Goal: Ask a question: Seek information or help from site administrators or community

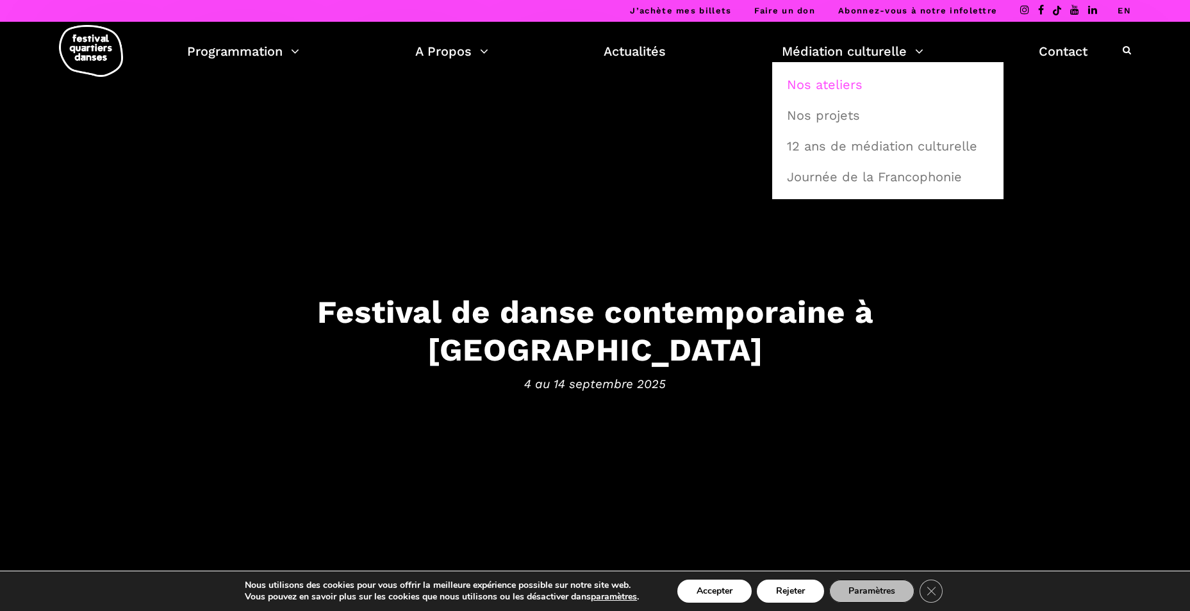
click at [824, 82] on link "Nos ateliers" at bounding box center [887, 84] width 217 height 29
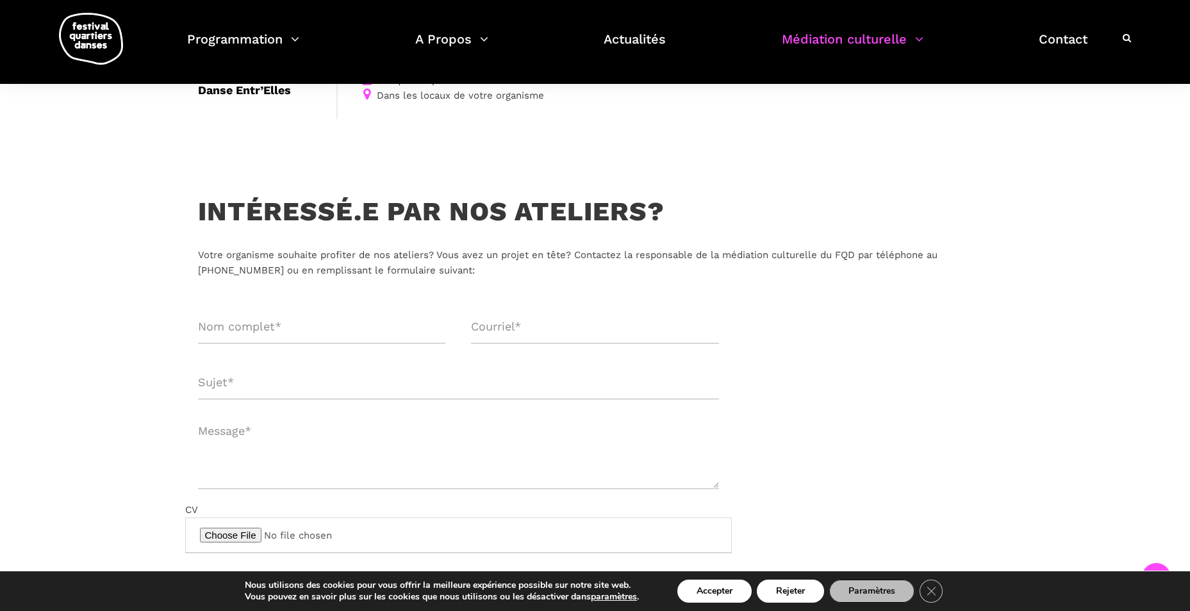
scroll to position [385, 0]
click at [328, 334] on input "Formulaire de contact" at bounding box center [322, 328] width 248 height 34
type input "Nathalie Galarneau"
click at [565, 335] on input "Formulaire de contact" at bounding box center [595, 328] width 248 height 34
type input "nathalie.galarneau@motreal.ca"
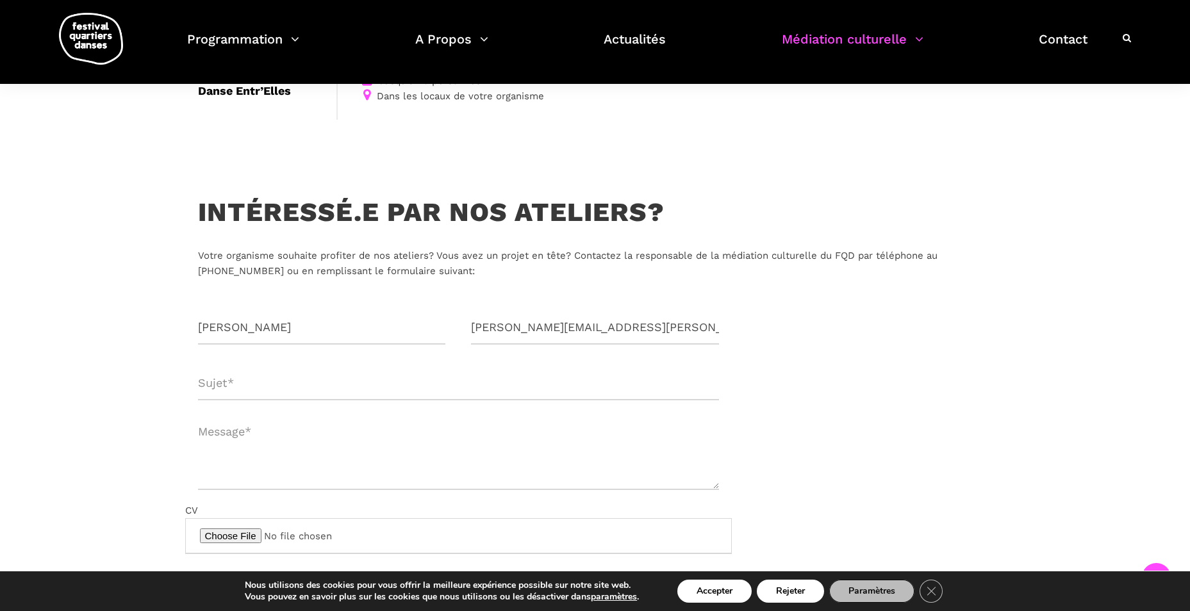
click at [254, 388] on input "Formulaire de contact" at bounding box center [458, 384] width 521 height 34
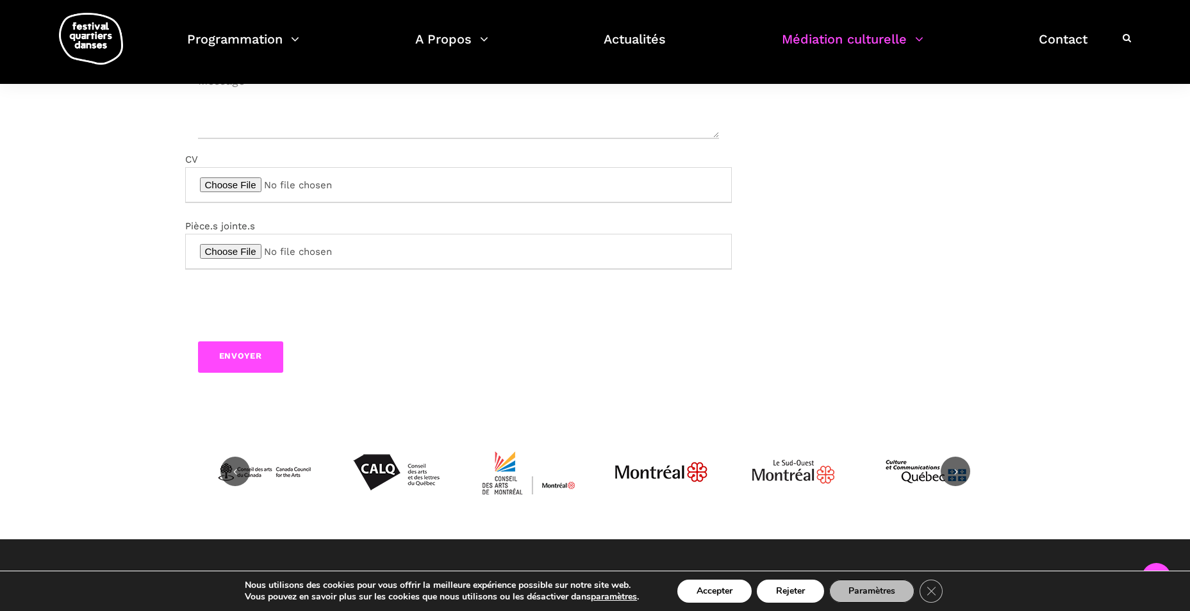
scroll to position [577, 0]
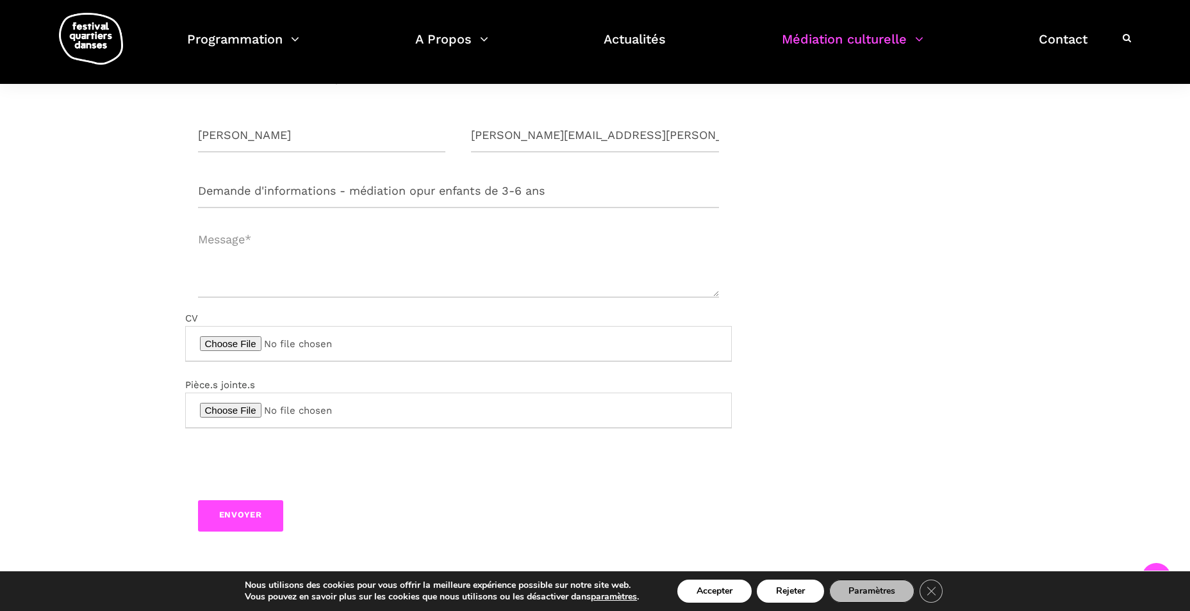
type input "Demande d'informations - médiation opur enfants de 3-6 ans"
click at [272, 245] on textarea "Formulaire de contact" at bounding box center [458, 259] width 521 height 77
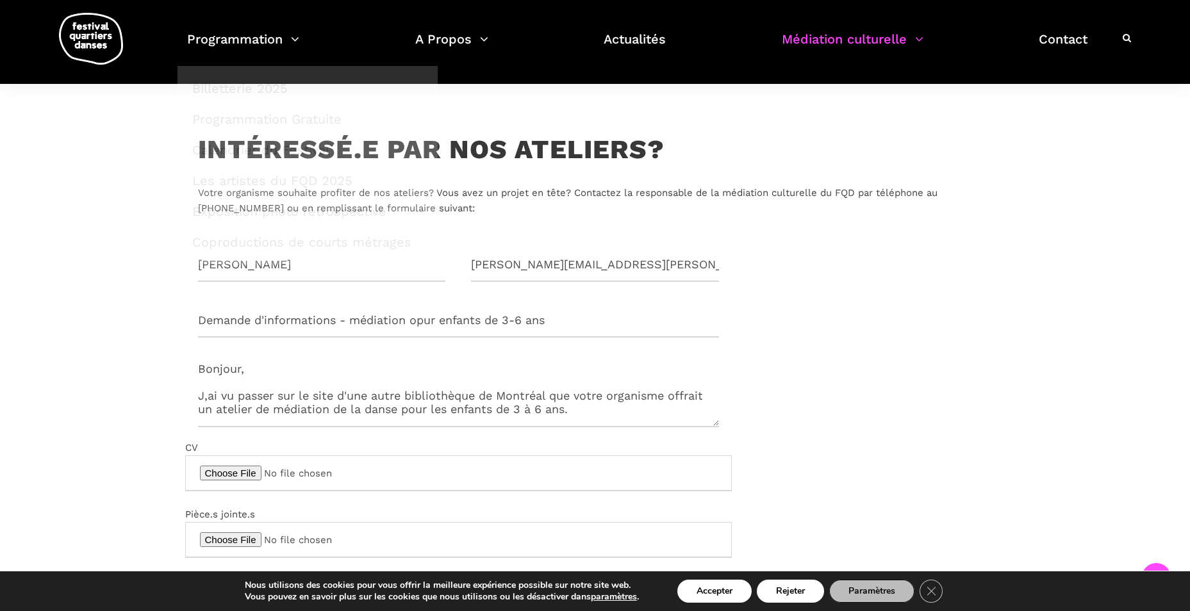
scroll to position [449, 0]
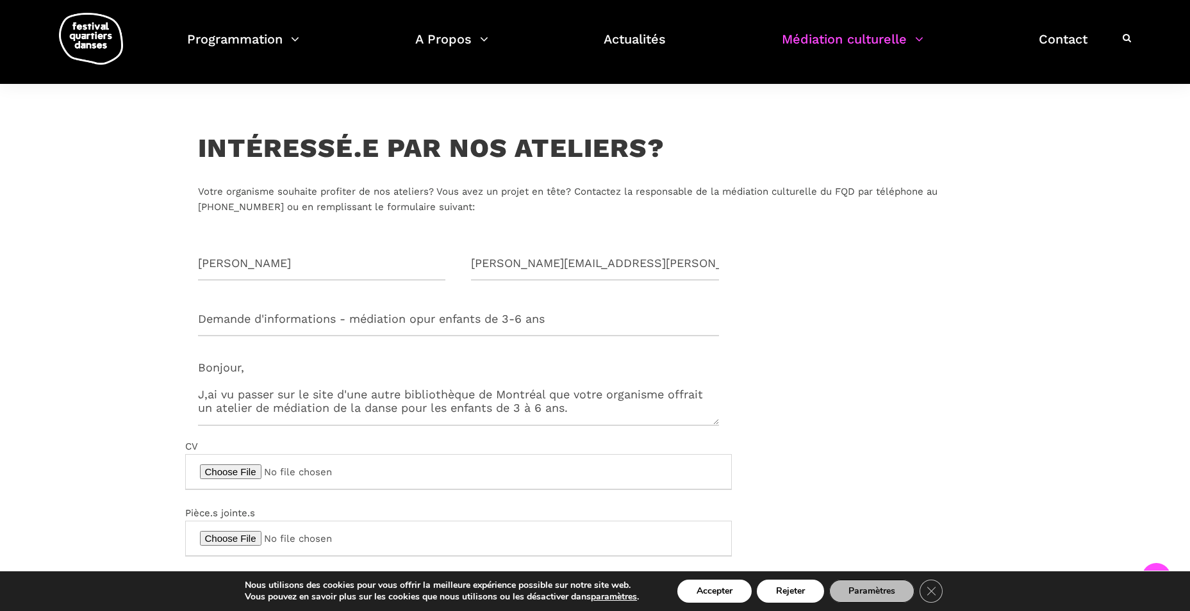
click at [593, 410] on textarea "Bonjour, J,ai vu passer sur le site d'une autre bibliothèque de Montréal que vo…" at bounding box center [458, 387] width 521 height 77
type textarea "Bonjour, J,ai vu passer sur le site d'une autre bibliothèque de Montréal que vo…"
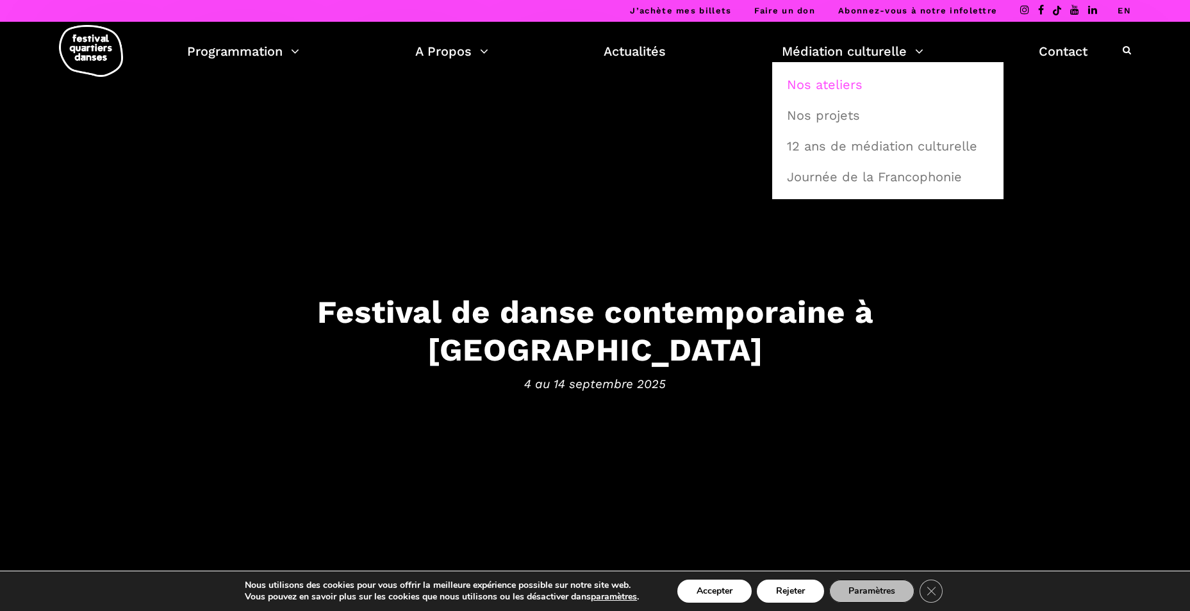
click at [834, 87] on link "Nos ateliers" at bounding box center [887, 84] width 217 height 29
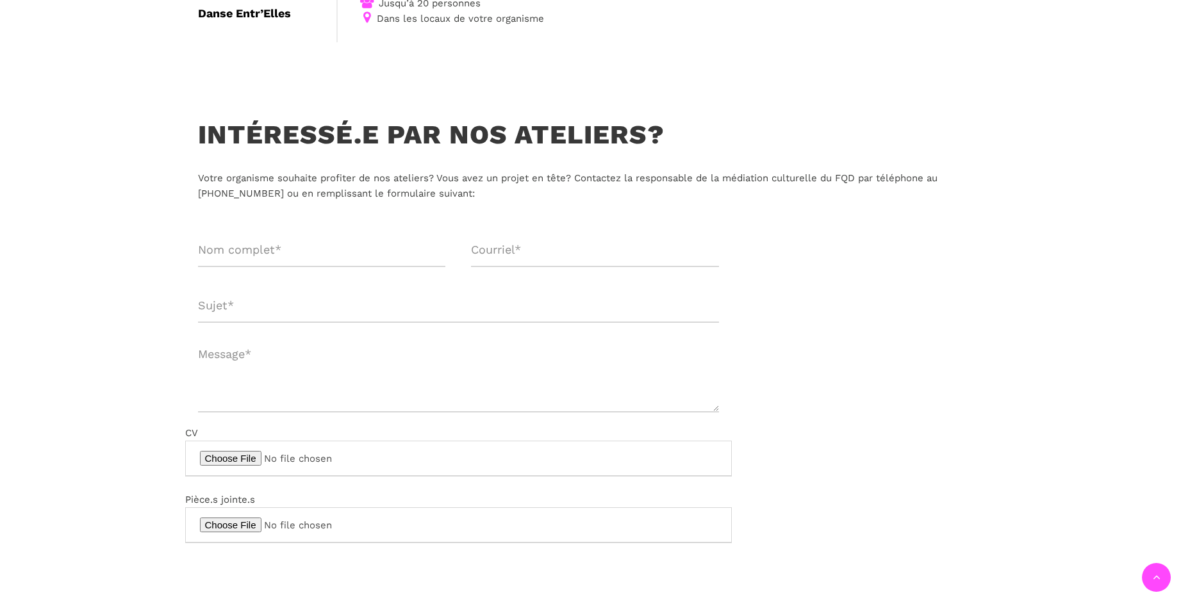
scroll to position [577, 0]
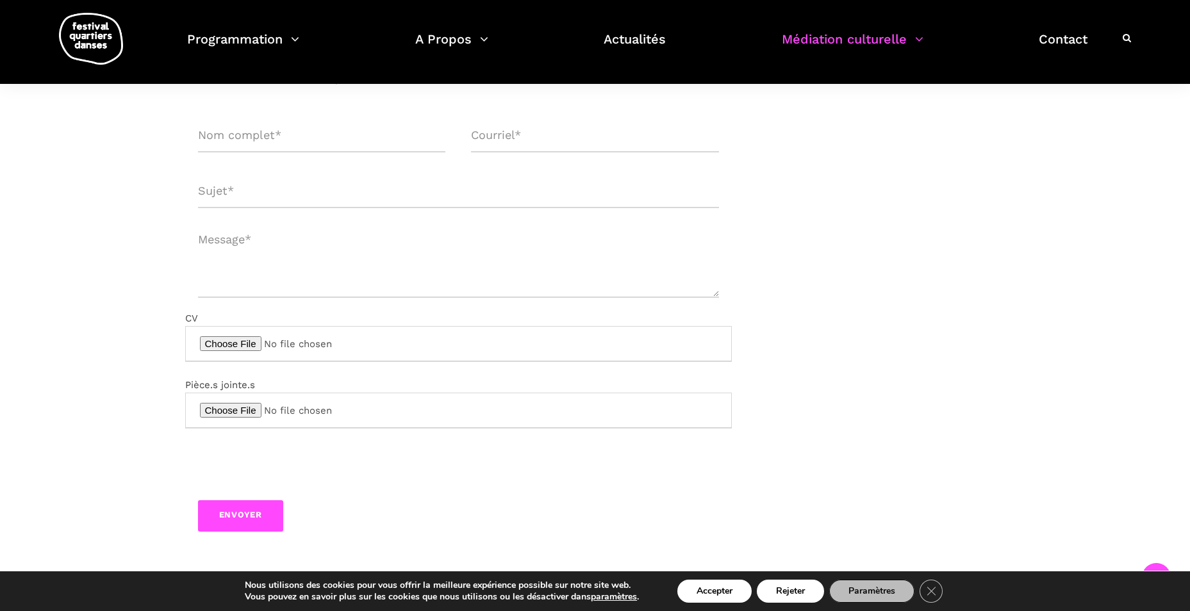
click at [249, 254] on textarea "Formulaire de contact" at bounding box center [458, 259] width 521 height 77
paste textarea "Danse tes mots"
type textarea "Danse tes mots"
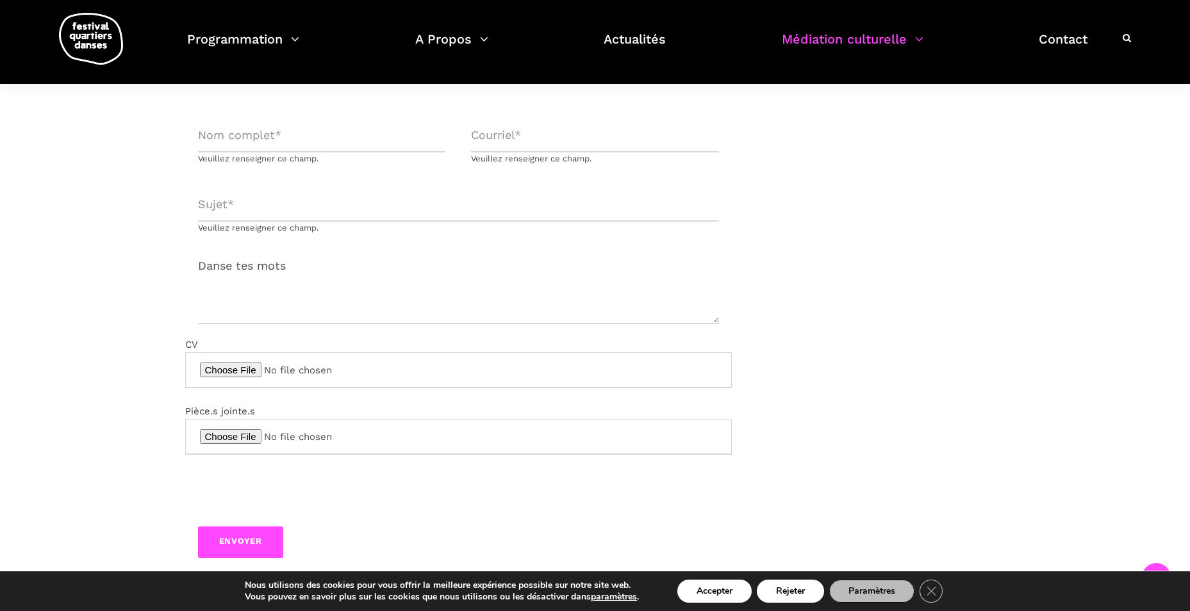
click at [300, 141] on input "Formulaire de contact" at bounding box center [322, 136] width 248 height 34
click at [252, 136] on input "[PERSON_NAME]" at bounding box center [322, 136] width 248 height 34
click at [205, 131] on input "[PERSON_NAME]" at bounding box center [322, 136] width 248 height 34
type input "[PERSON_NAME]"
click at [488, 139] on input "Formulaire de contact" at bounding box center [595, 136] width 248 height 34
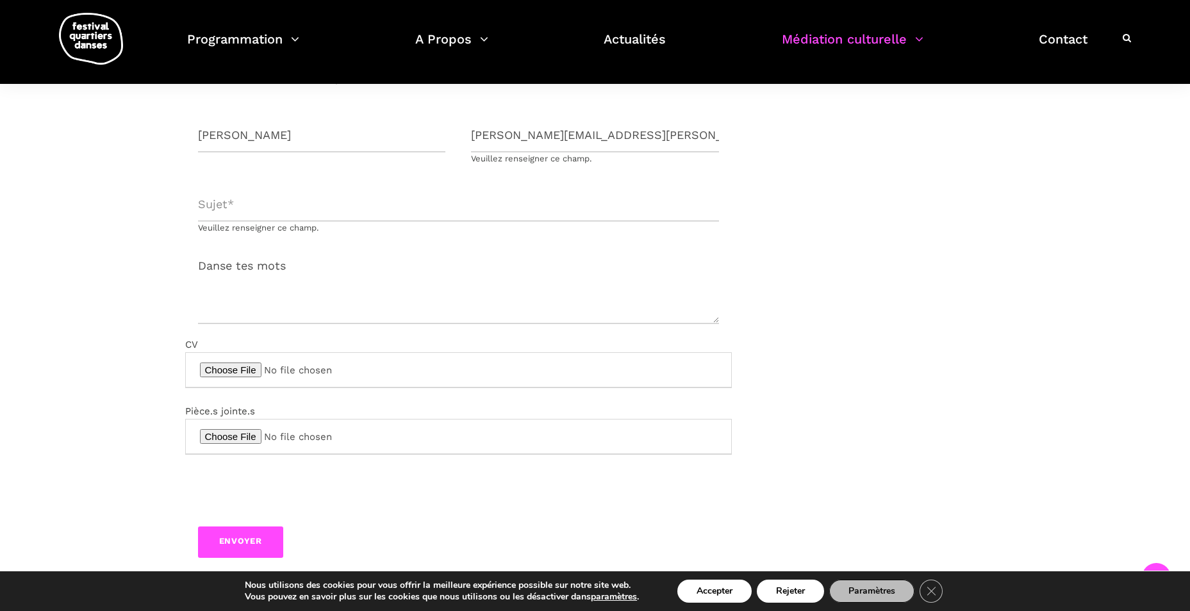
type input "[PERSON_NAME][EMAIL_ADDRESS][PERSON_NAME][DOMAIN_NAME]"
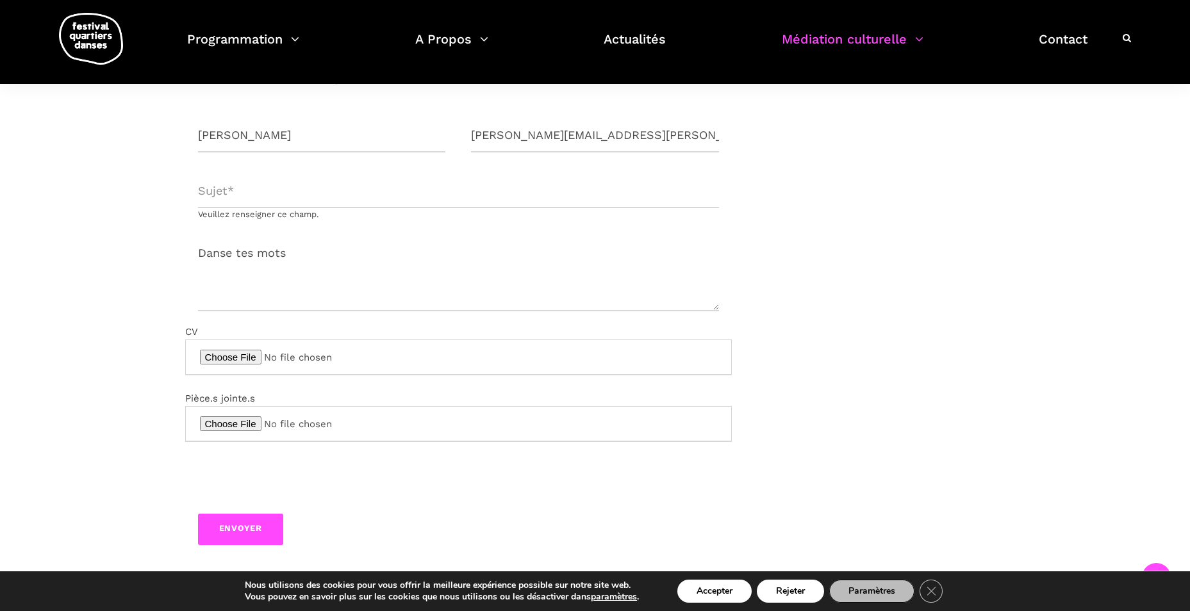
click at [287, 208] on span "Veuillez renseigner ce champ." at bounding box center [458, 197] width 521 height 47
type input "Demande d'information - médiation culturelle enfants e 3 à 6 ans"
click at [231, 235] on textarea "Danse tes mots" at bounding box center [458, 273] width 521 height 77
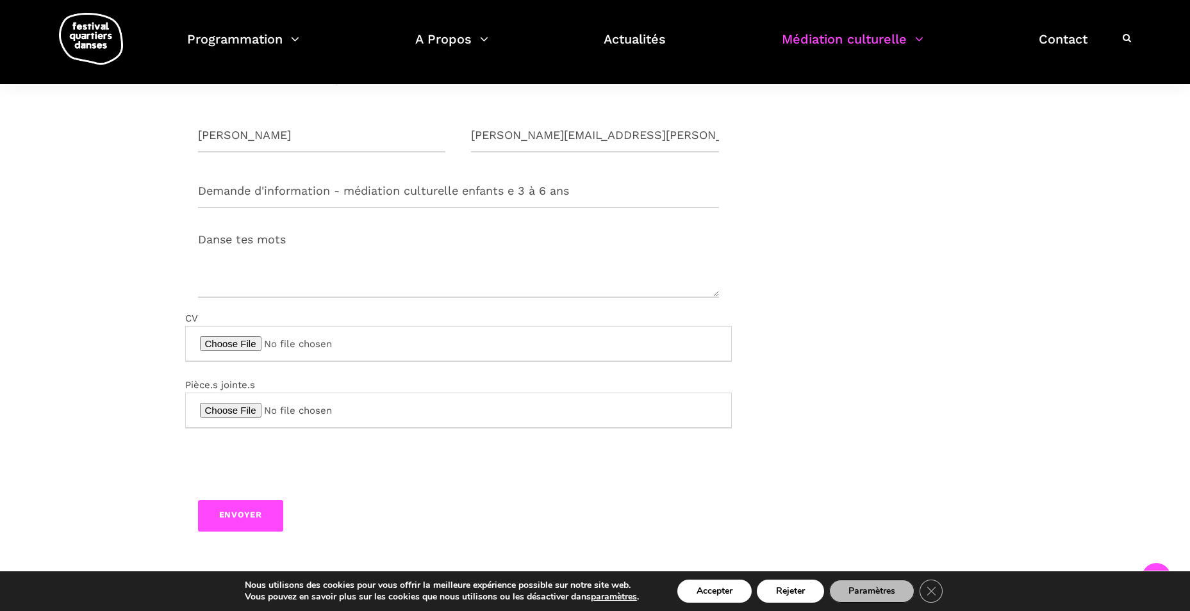
click at [281, 221] on textarea "Danse tes mots" at bounding box center [458, 259] width 521 height 77
click at [200, 241] on textarea "Danse tes mots" at bounding box center [458, 259] width 521 height 77
click at [239, 224] on textarea "Bonjour, Danse tes mots" at bounding box center [458, 259] width 521 height 77
click at [268, 242] on textarea "Bonjour, Danse tes mots" at bounding box center [458, 259] width 521 height 77
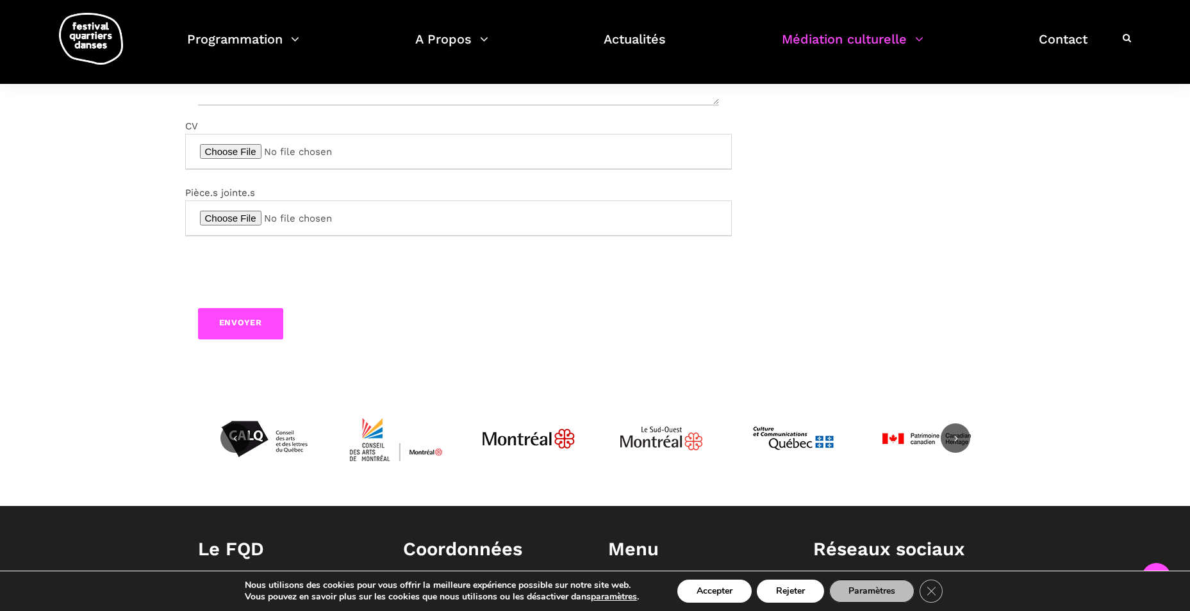
scroll to position [385, 0]
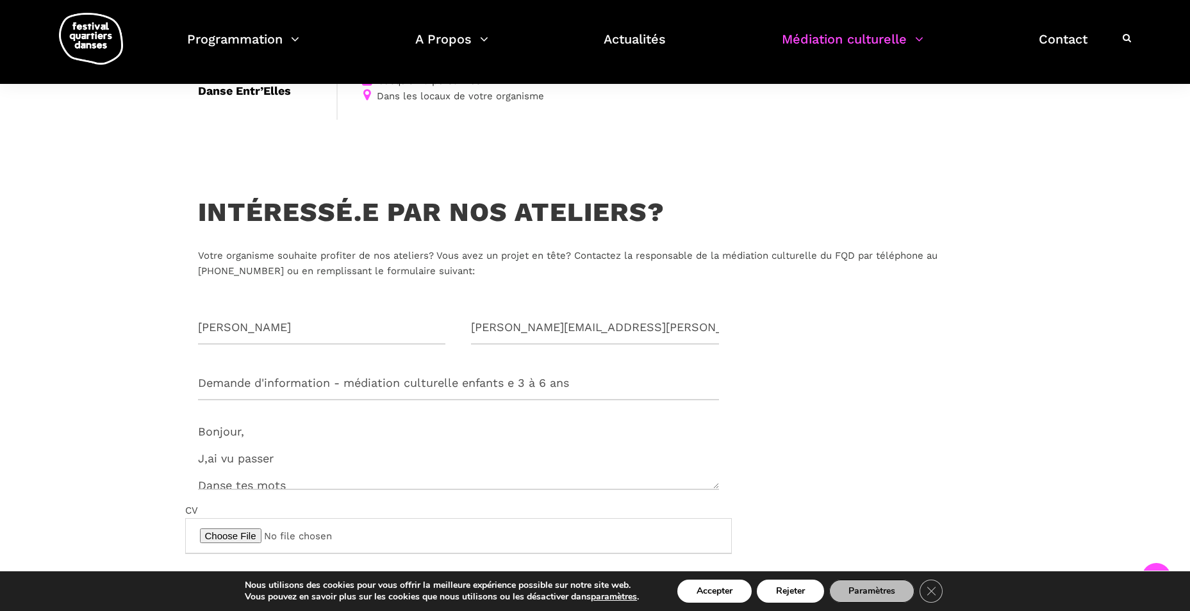
click at [206, 458] on textarea "Bonjour, J,ai vu passer Danse tes mots" at bounding box center [458, 451] width 521 height 77
click at [272, 443] on textarea "Bonjour, Jai vu passer Danse tes mots" at bounding box center [458, 451] width 521 height 77
drag, startPoint x: 278, startPoint y: 447, endPoint x: 189, endPoint y: 444, distance: 88.5
click at [189, 444] on div "Bonjour, Jai vu passer Danse tes mots" at bounding box center [458, 451] width 547 height 77
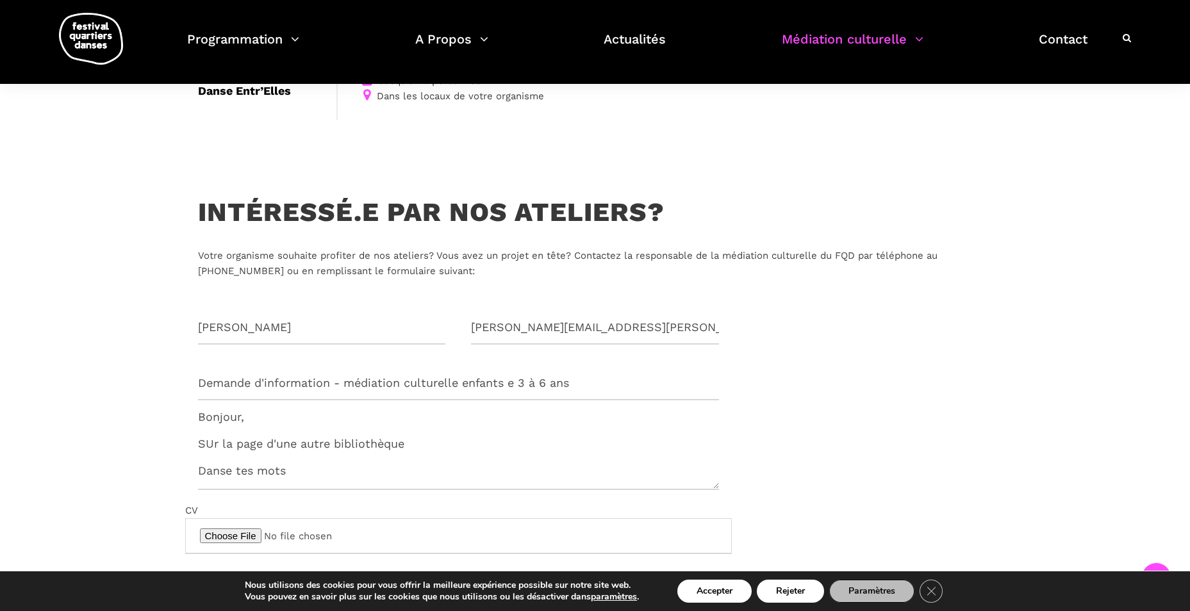
click at [210, 442] on textarea "Bonjour, SUr la page d'une autre bibliothèque Danse tes mots" at bounding box center [458, 451] width 521 height 77
click at [419, 445] on textarea "Bonjour, Sur la page d'une autre bibliothèque Danse tes mots" at bounding box center [458, 451] width 521 height 77
click at [206, 447] on textarea "Bonjour, Sur la page d'une autre bibliothèque Danse tes mots" at bounding box center [458, 451] width 521 height 77
click at [200, 451] on textarea "Bonjour, sur la page d'une autre bibliothèque Danse tes mots" at bounding box center [458, 451] width 521 height 77
click at [199, 444] on textarea "Bonjour, sur la page d'une autre bibliothèque Danse tes mots" at bounding box center [458, 451] width 521 height 77
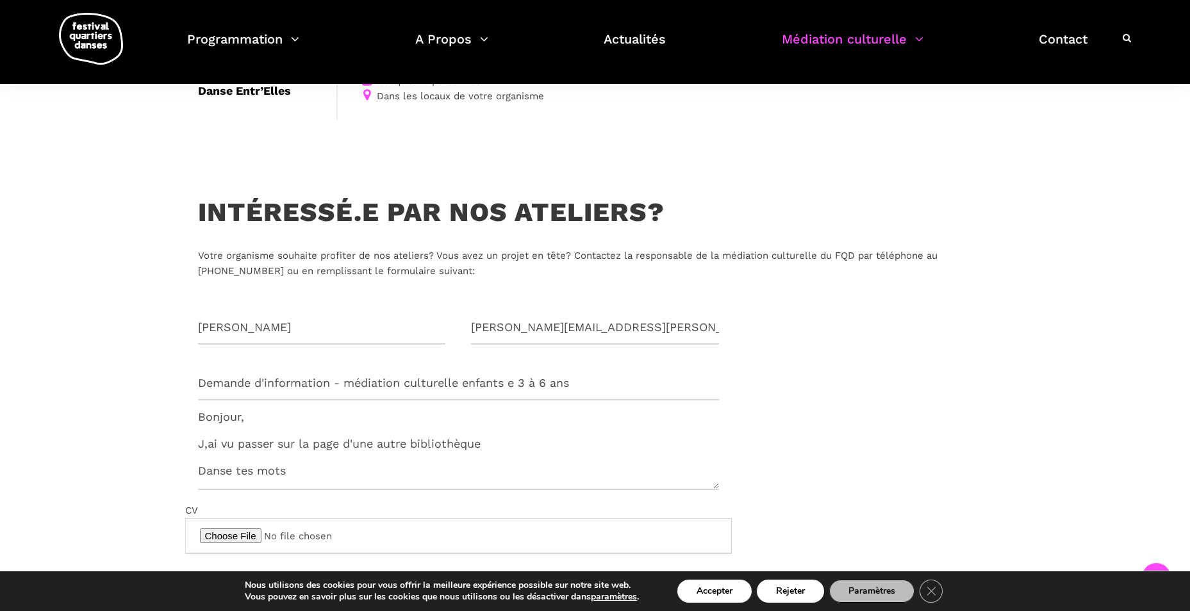
click at [488, 446] on textarea "Bonjour, J,ai vu passer sur la page d'une autre bibliothèque Danse tes mots" at bounding box center [458, 451] width 521 height 77
click at [418, 447] on textarea "Bonjour, Sur la page d'une autre bibliothèque, j,ai vu que vous avez offert une…" at bounding box center [458, 451] width 521 height 77
click at [199, 484] on textarea "Bonjour, Sur la page d'une autre bibliothèque, j'ai vu que vous avez offert une…" at bounding box center [458, 451] width 521 height 77
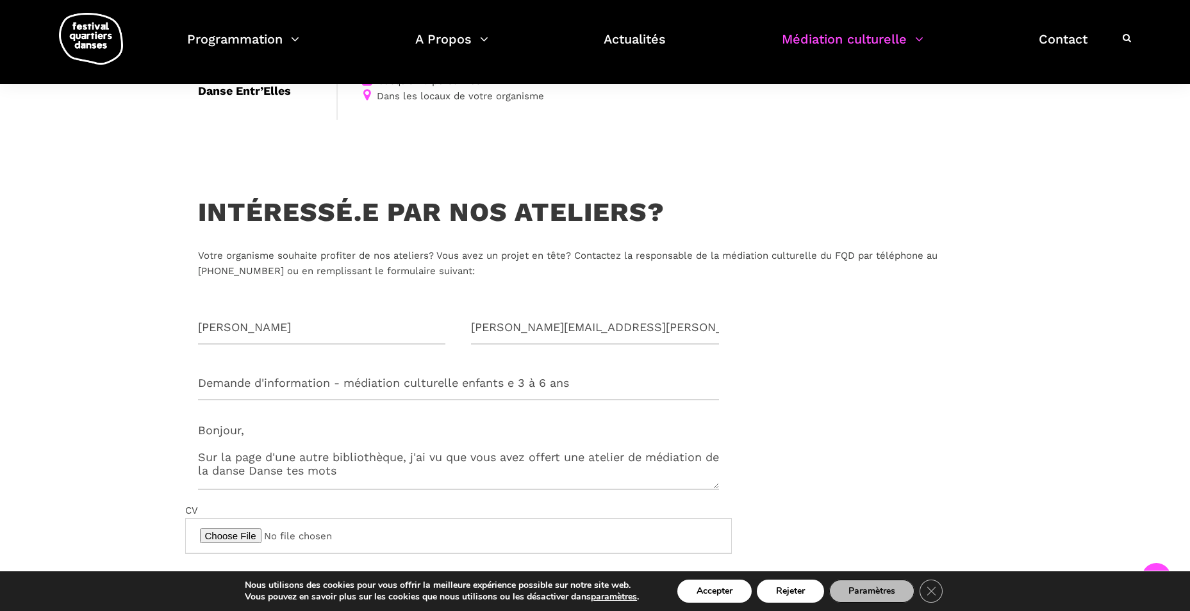
scroll to position [1, 0]
click at [361, 474] on textarea "Bonjour, Sur la page d'une autre bibliothèque, j'ai vu que vous avez offert une…" at bounding box center [458, 451] width 521 height 77
click at [383, 470] on textarea "Bonjour, Sur la page d'une autre bibliothèque, j'ai vu que vous avez offert une…" at bounding box center [458, 451] width 521 height 77
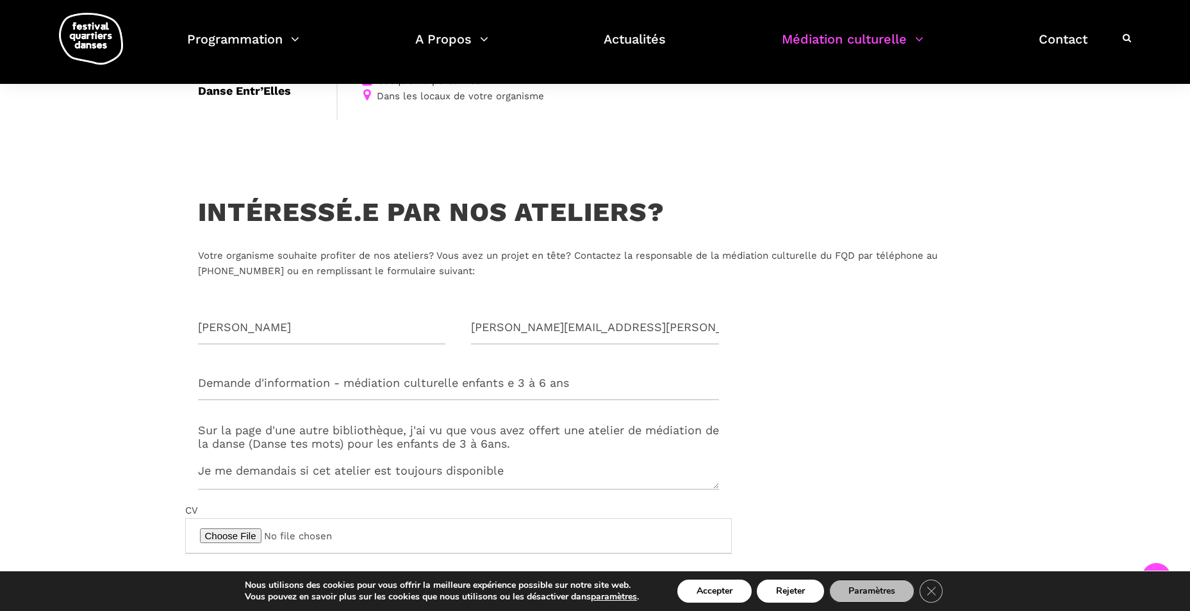
drag, startPoint x: 519, startPoint y: 469, endPoint x: 378, endPoint y: 473, distance: 141.1
click at [378, 473] on textarea "Bonjour, Sur la page d'une autre bibliothèque, j'ai vu que vous avez offert une…" at bounding box center [458, 451] width 521 height 77
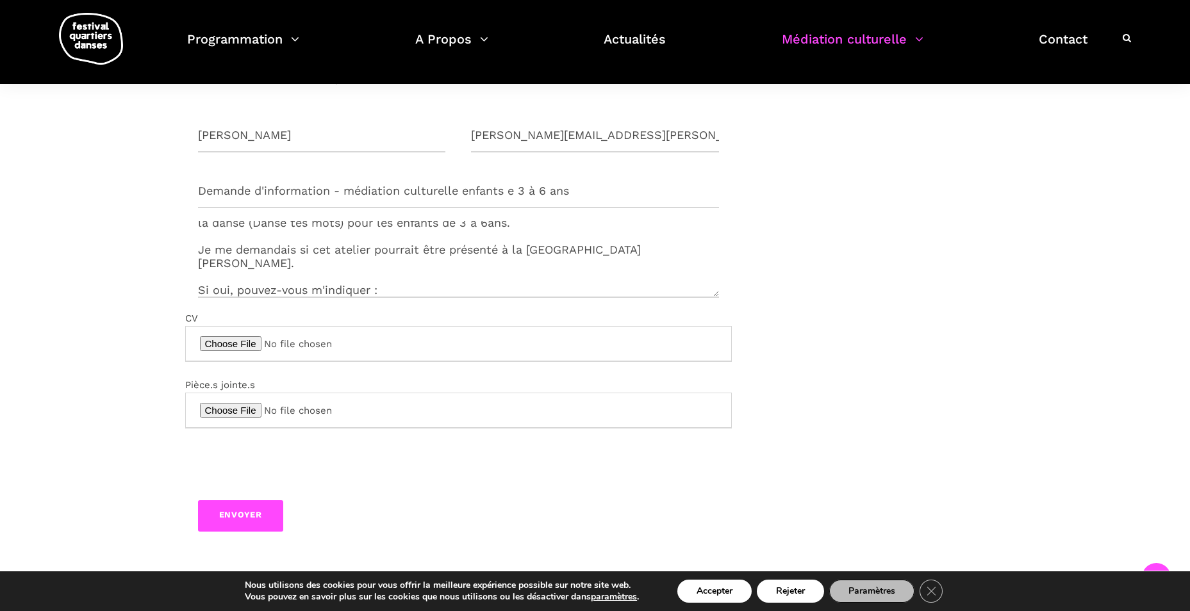
scroll to position [71, 0]
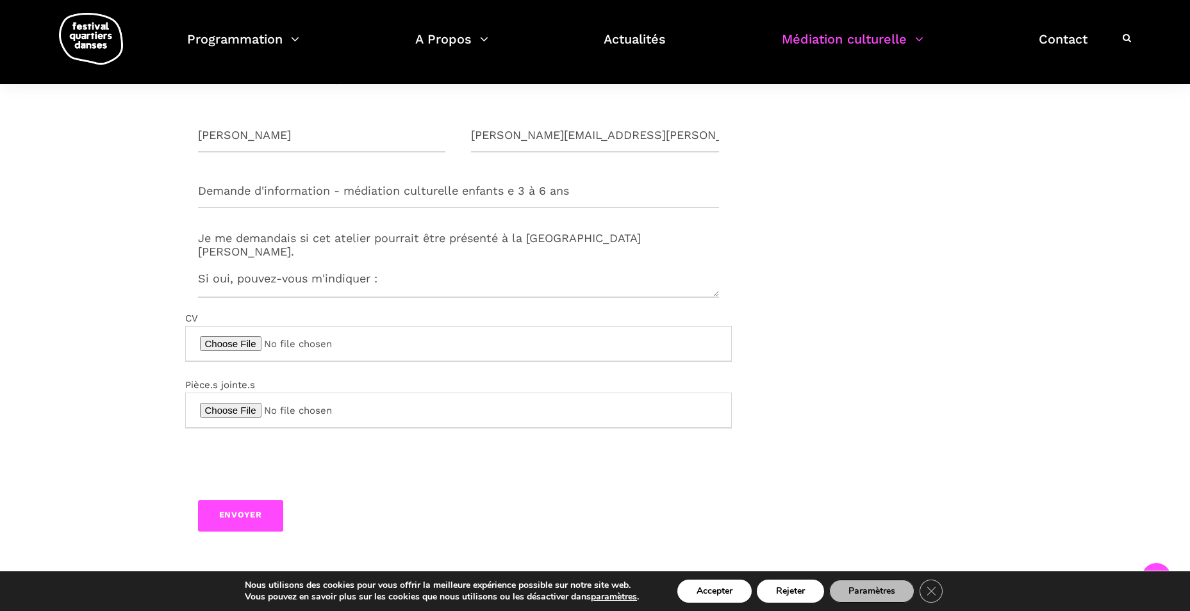
paste textarea "Combien de personnes pouvez-vous accueillir? Quel est la durée de l'atelier? Av…"
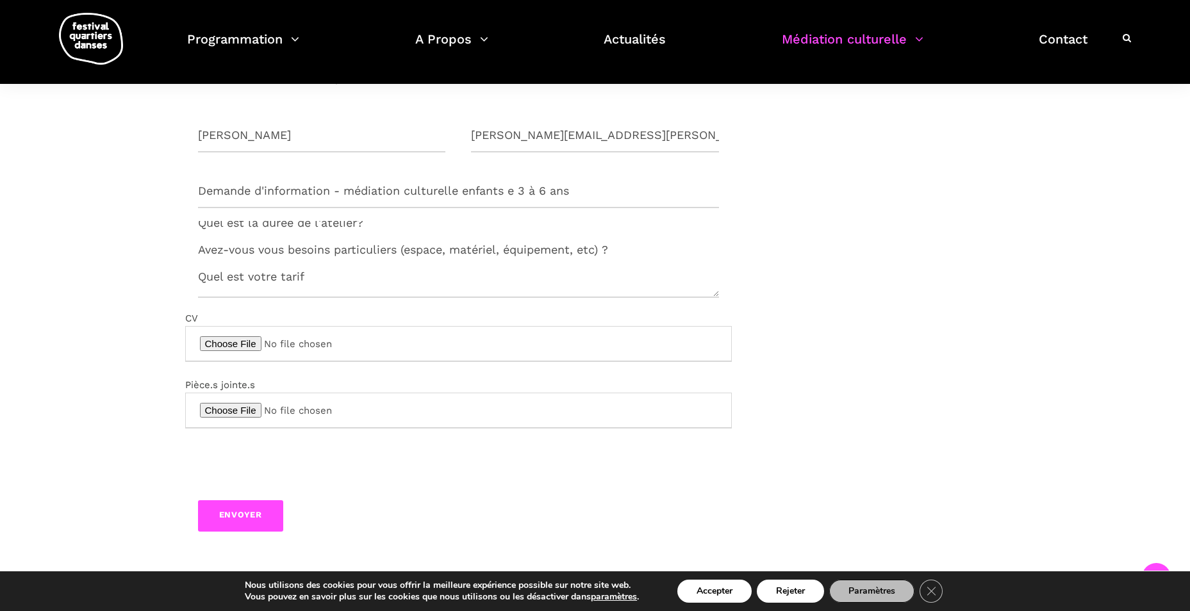
scroll to position [192, 0]
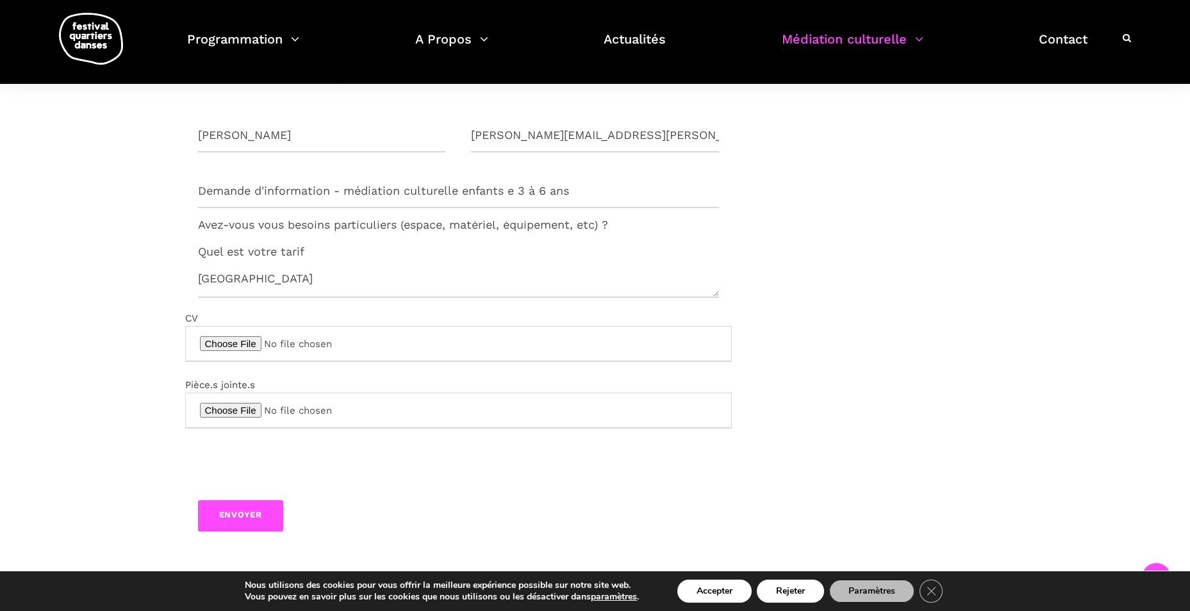
paste textarea "[PERSON_NAME] Bibliothécaire - Du [DATE] au [DATE] [GEOGRAPHIC_DATA][PERSON_NAM…"
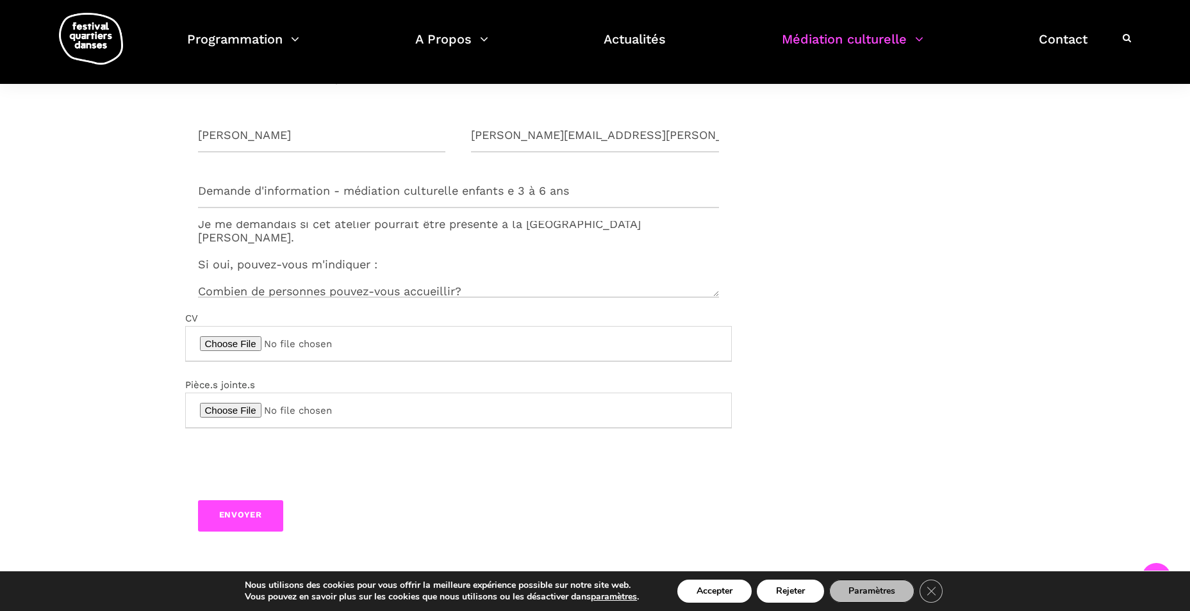
scroll to position [256, 0]
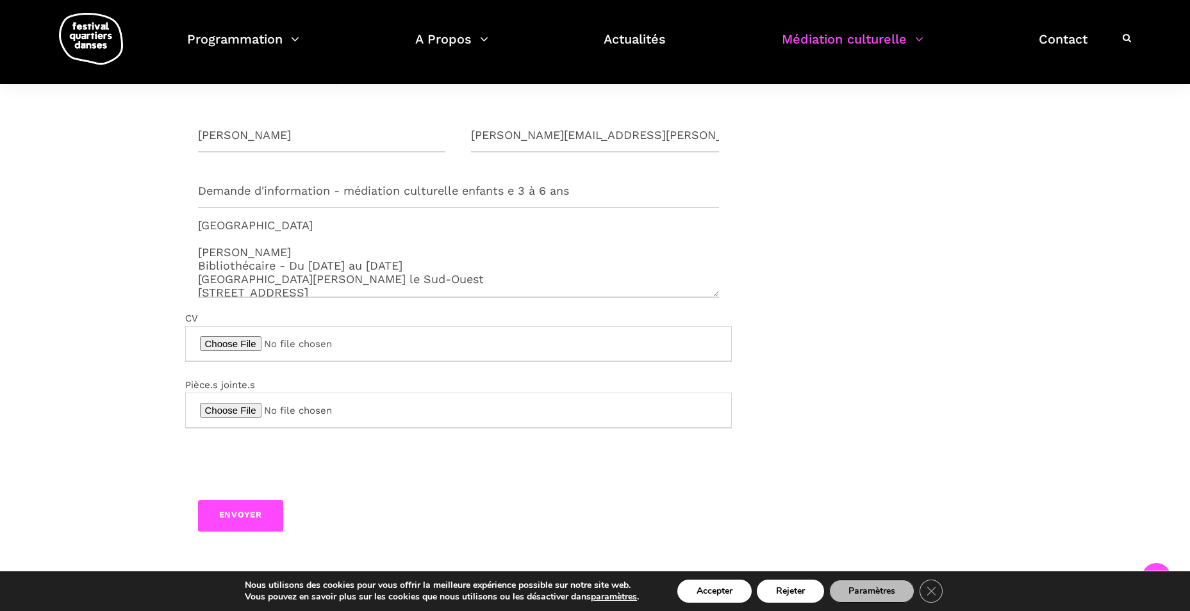
type textarea "Bonjour, Sur la page d'une autre bibliothèque, j'ai vu que vous avez offert une…"
click at [246, 512] on input "Envoyer" at bounding box center [241, 516] width 86 height 31
